Goal: Task Accomplishment & Management: Complete application form

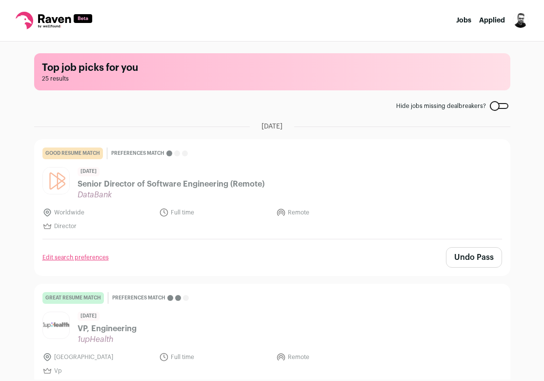
scroll to position [2928, 0]
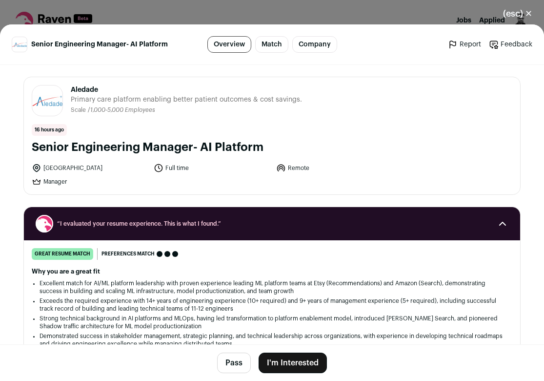
click at [275, 359] on button "I'm Interested" at bounding box center [293, 362] width 68 height 20
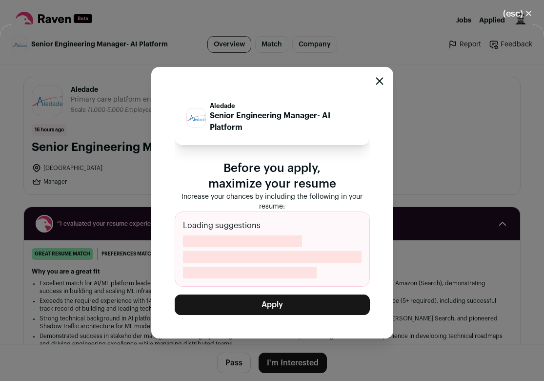
click at [381, 79] on icon "Close modal" at bounding box center [379, 81] width 6 height 6
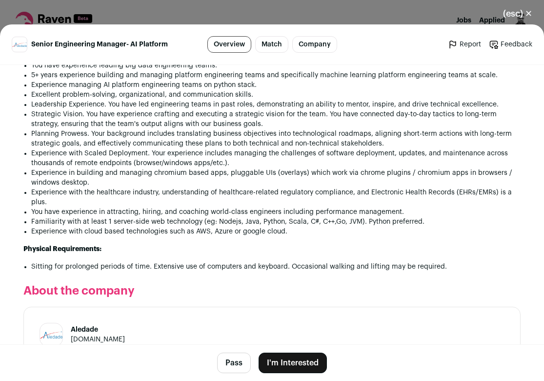
scroll to position [1001, 0]
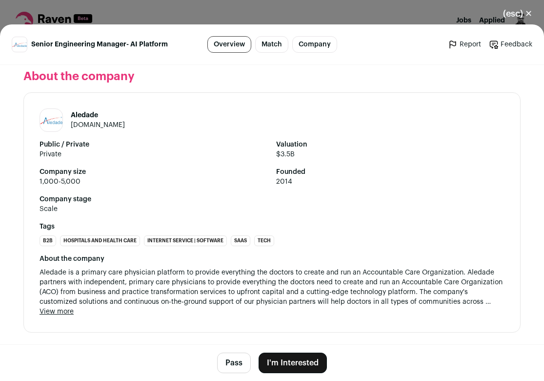
click at [284, 363] on button "I'm Interested" at bounding box center [293, 362] width 68 height 20
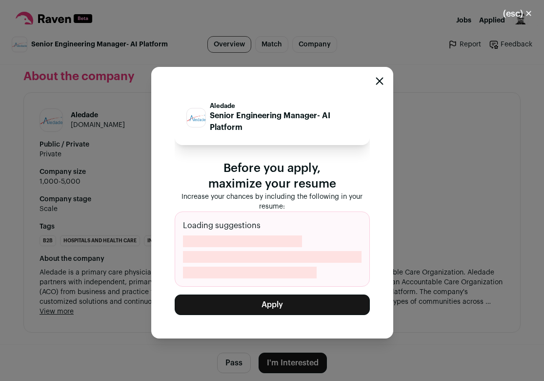
click at [269, 303] on button "Apply" at bounding box center [272, 304] width 195 height 20
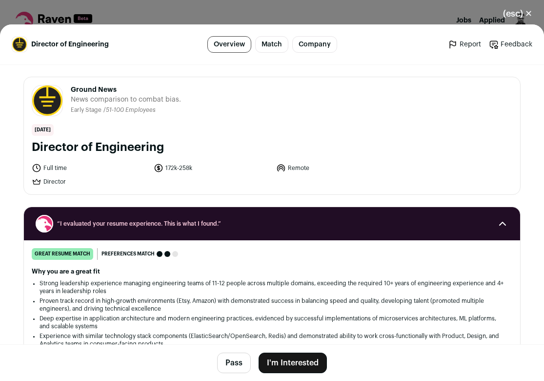
click at [264, 44] on link "Match" at bounding box center [271, 44] width 33 height 17
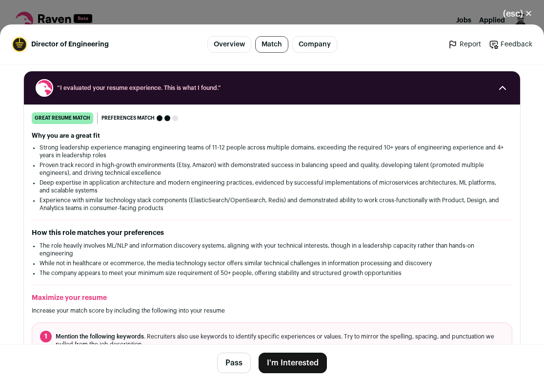
click at [305, 45] on link "Company" at bounding box center [314, 44] width 45 height 17
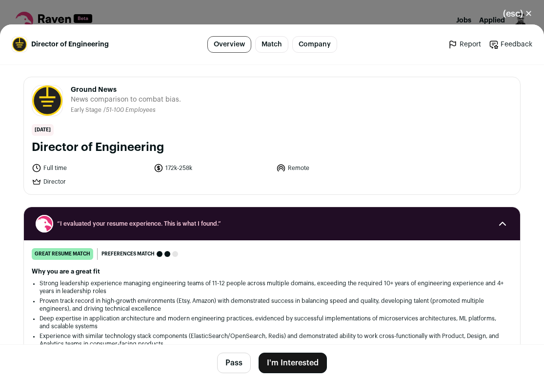
click at [300, 357] on button "I'm Interested" at bounding box center [293, 362] width 68 height 20
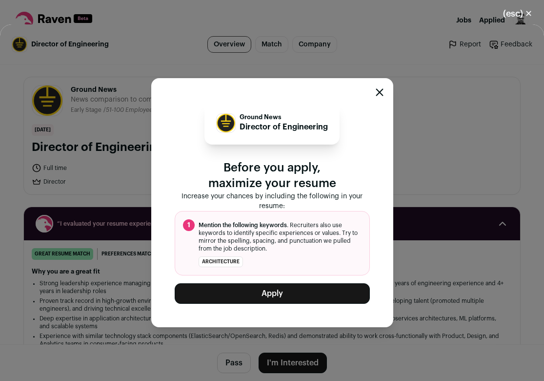
click at [280, 291] on button "Apply" at bounding box center [272, 293] width 195 height 20
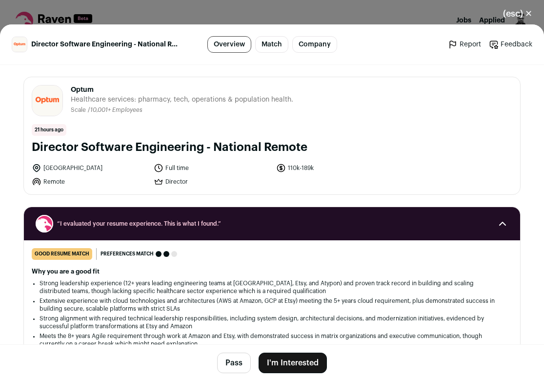
click at [295, 362] on button "I'm Interested" at bounding box center [293, 362] width 68 height 20
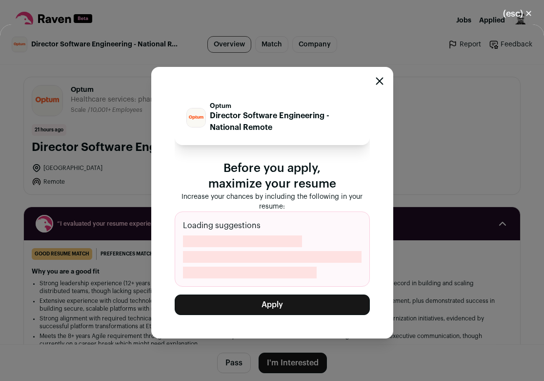
click at [276, 305] on button "Apply" at bounding box center [272, 304] width 195 height 20
